Goal: Check status: Check status

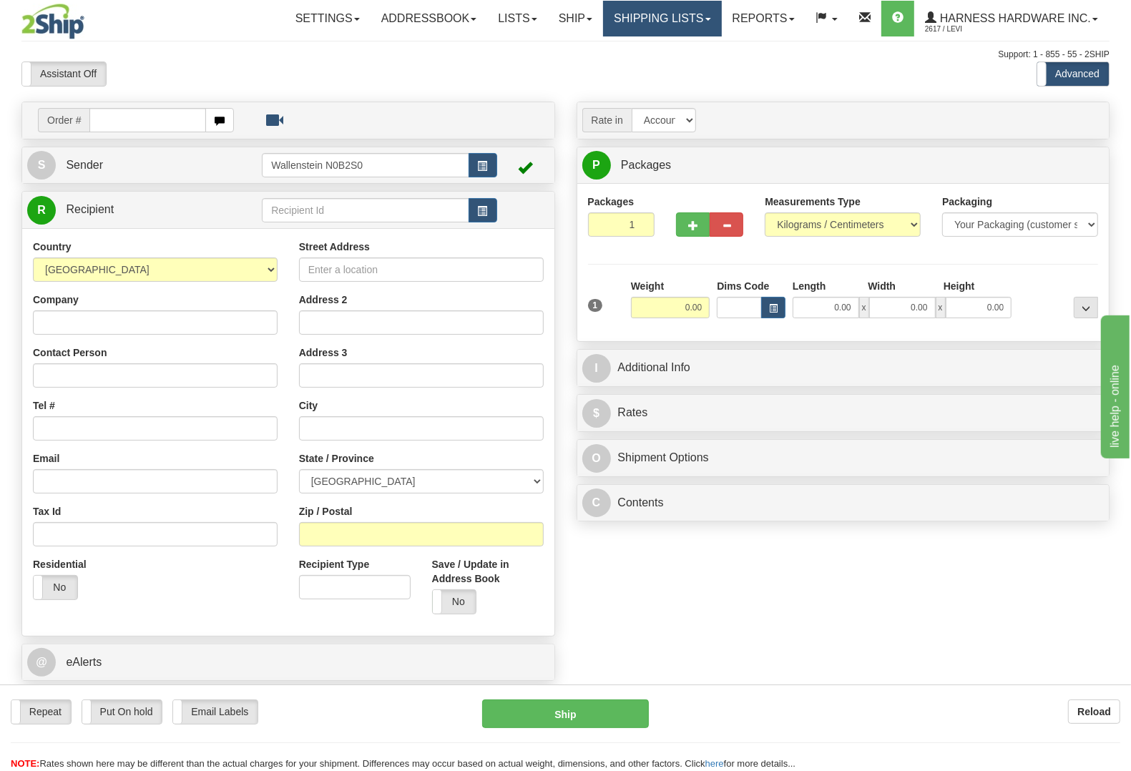
click at [646, 19] on link "Shipping lists" at bounding box center [662, 19] width 118 height 36
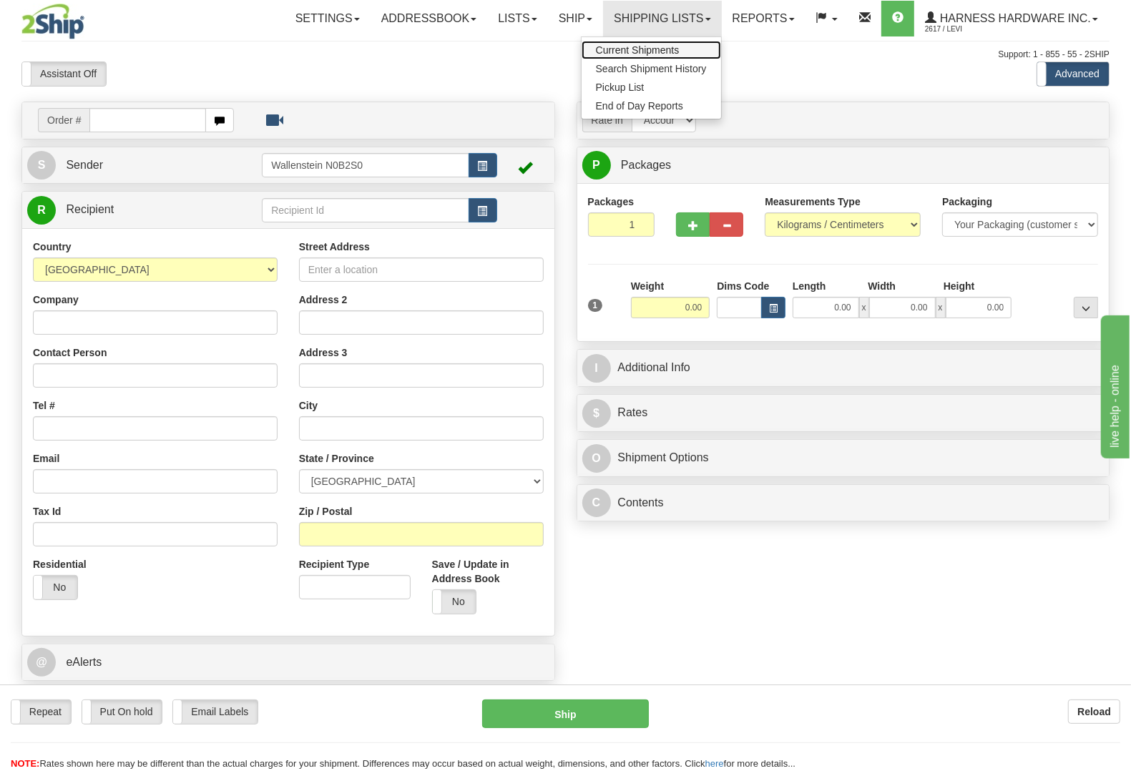
click at [657, 50] on span "Current Shipments" at bounding box center [638, 49] width 84 height 11
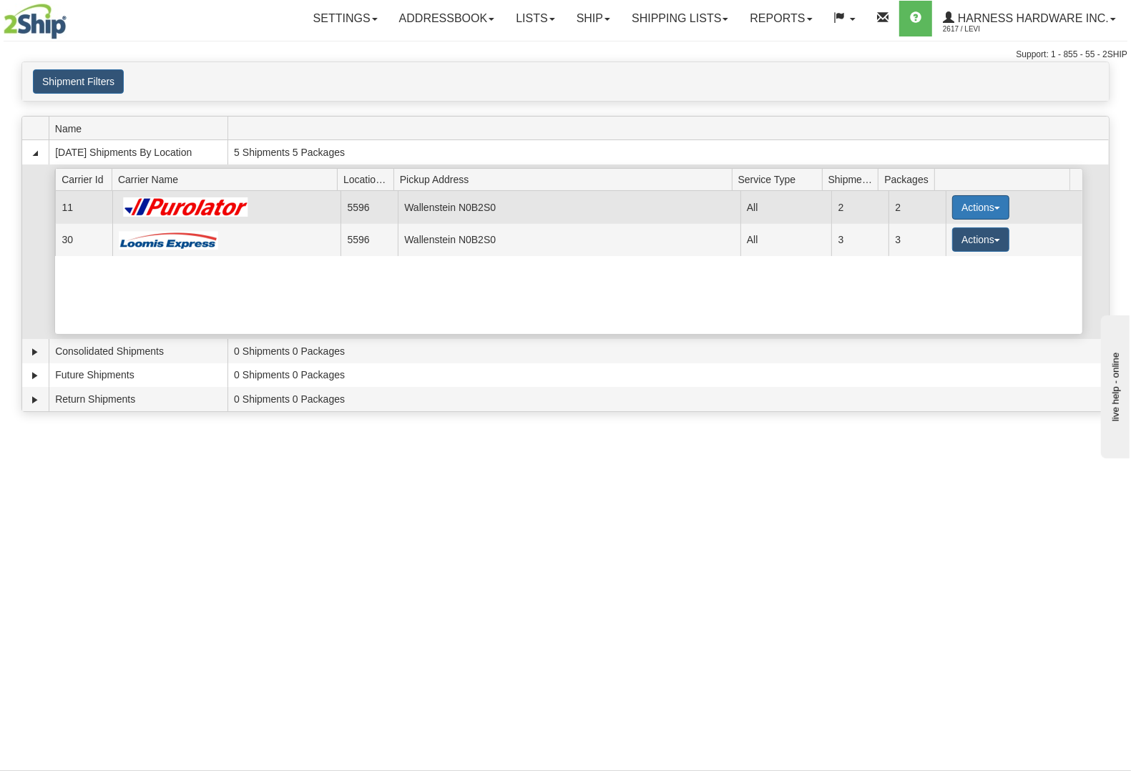
click at [959, 204] on button "Actions" at bounding box center [980, 207] width 57 height 24
click at [961, 238] on link "Details" at bounding box center [951, 234] width 114 height 19
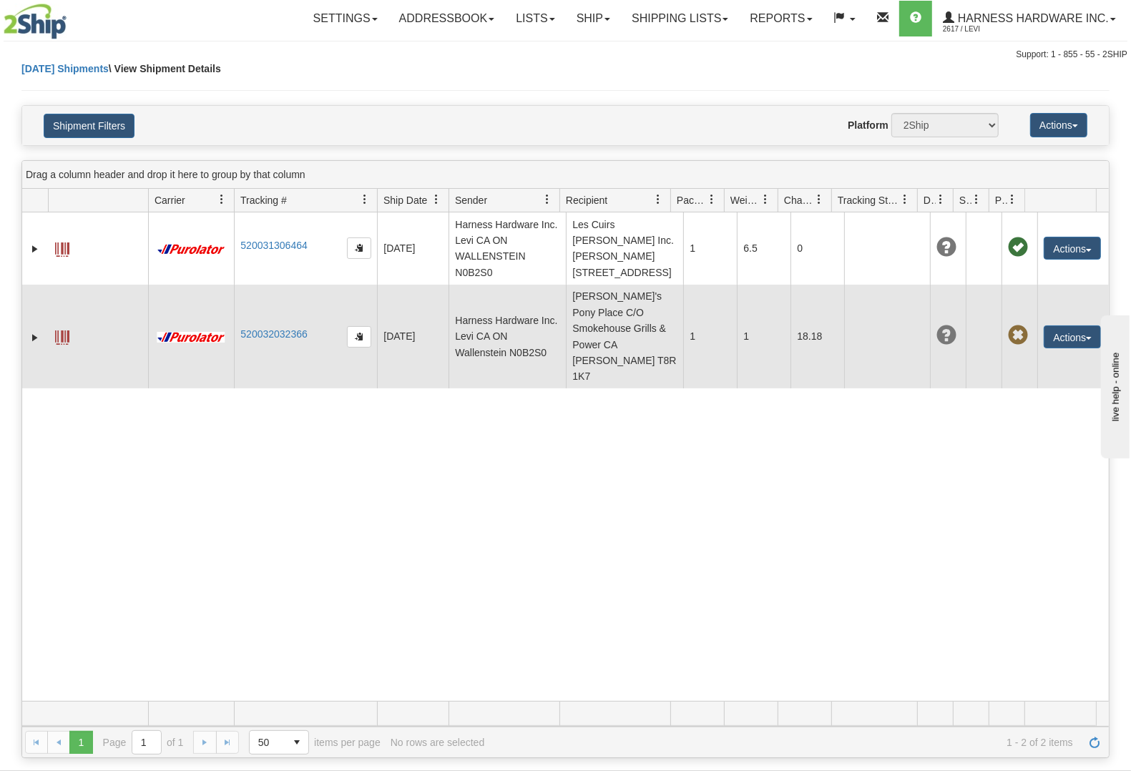
click at [57, 334] on span at bounding box center [62, 338] width 14 height 14
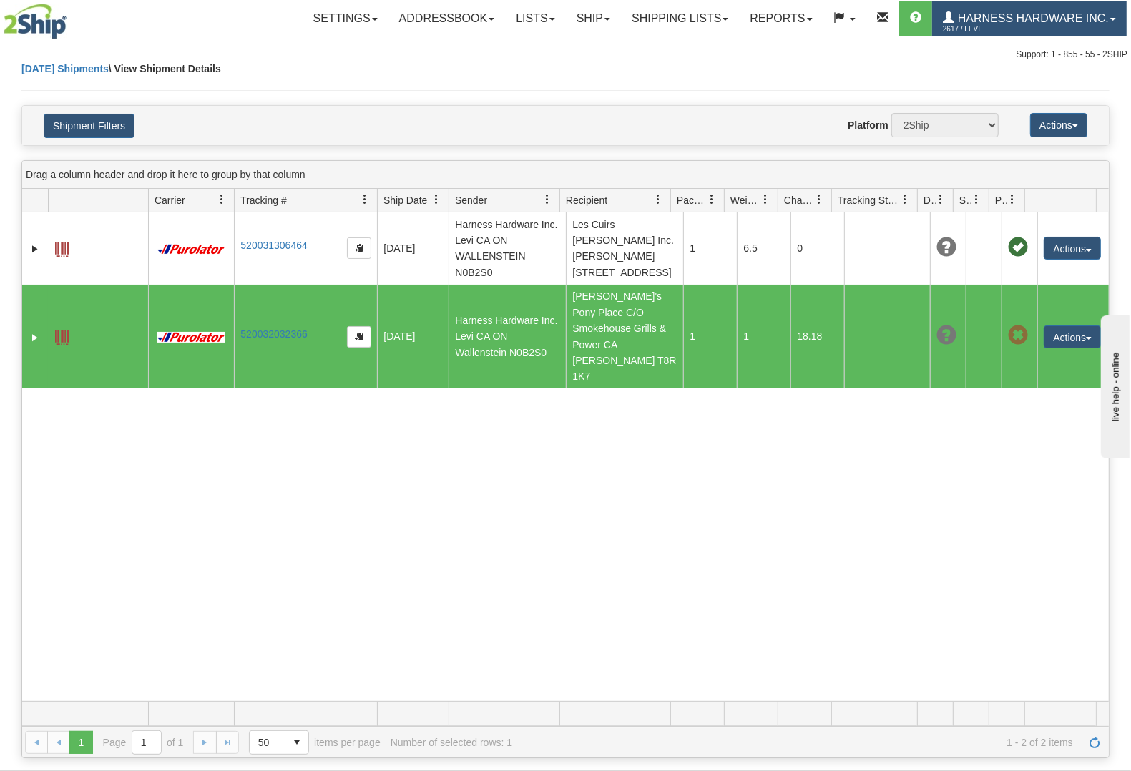
click at [1050, 19] on span "Harness Hardware Inc." at bounding box center [1031, 18] width 155 height 12
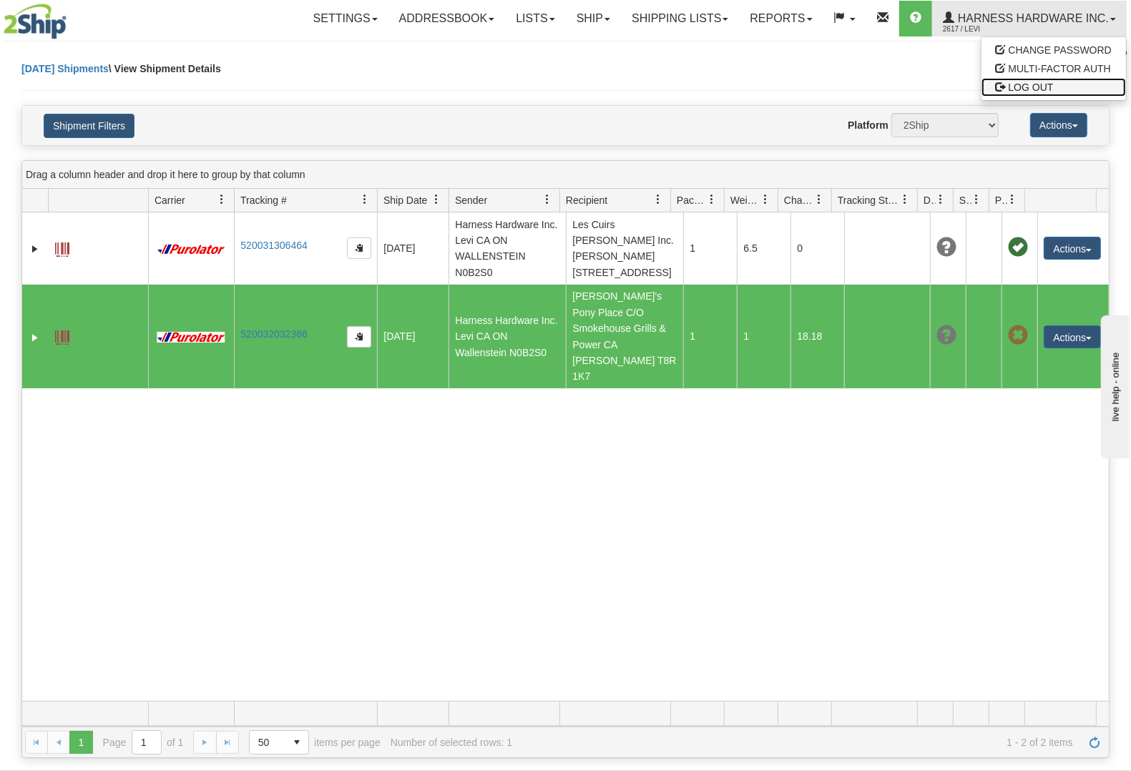
click at [1037, 87] on span "LOG OUT" at bounding box center [1031, 87] width 45 height 11
